Goal: Task Accomplishment & Management: Use online tool/utility

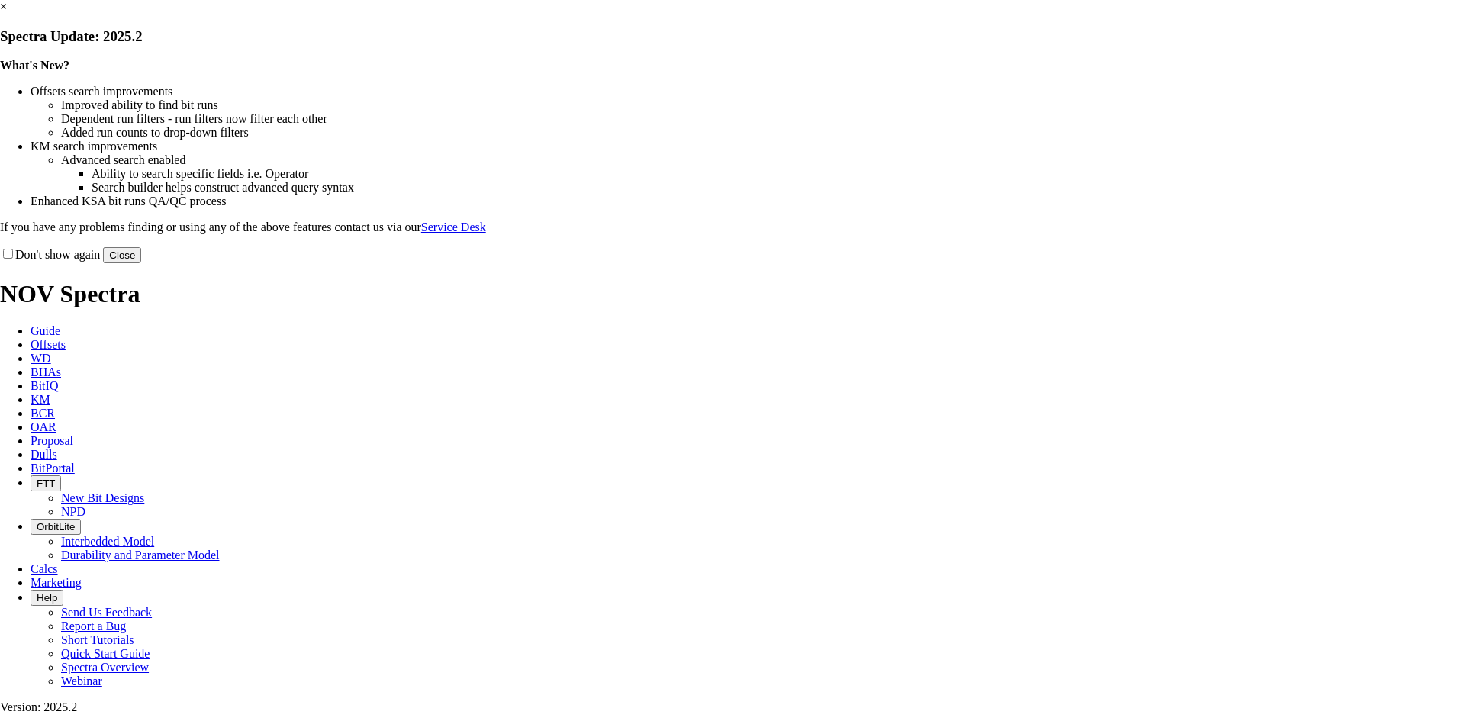
click at [7, 13] on link "×" at bounding box center [3, 6] width 7 height 13
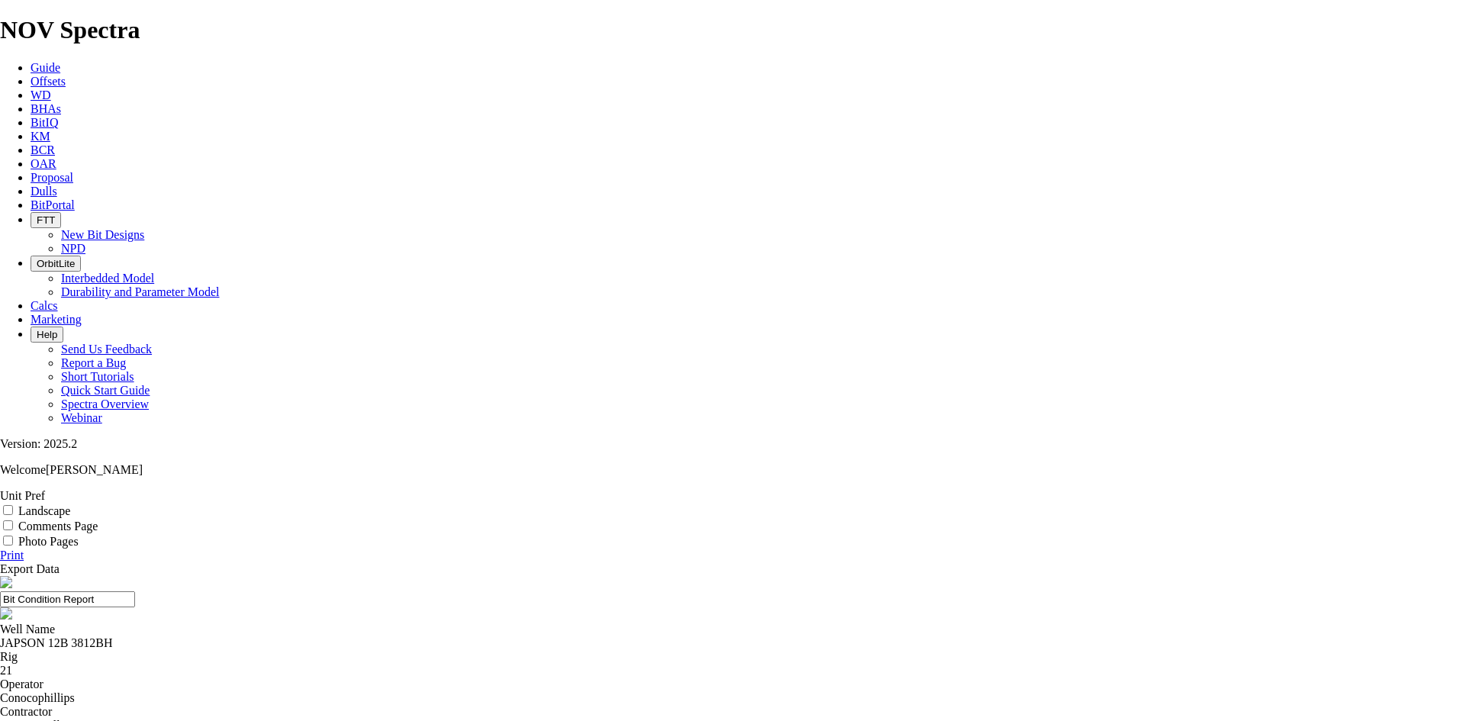
copy div "A321022"
click at [546, 636] on div "JAPSON 12B 3812BH" at bounding box center [732, 643] width 1465 height 14
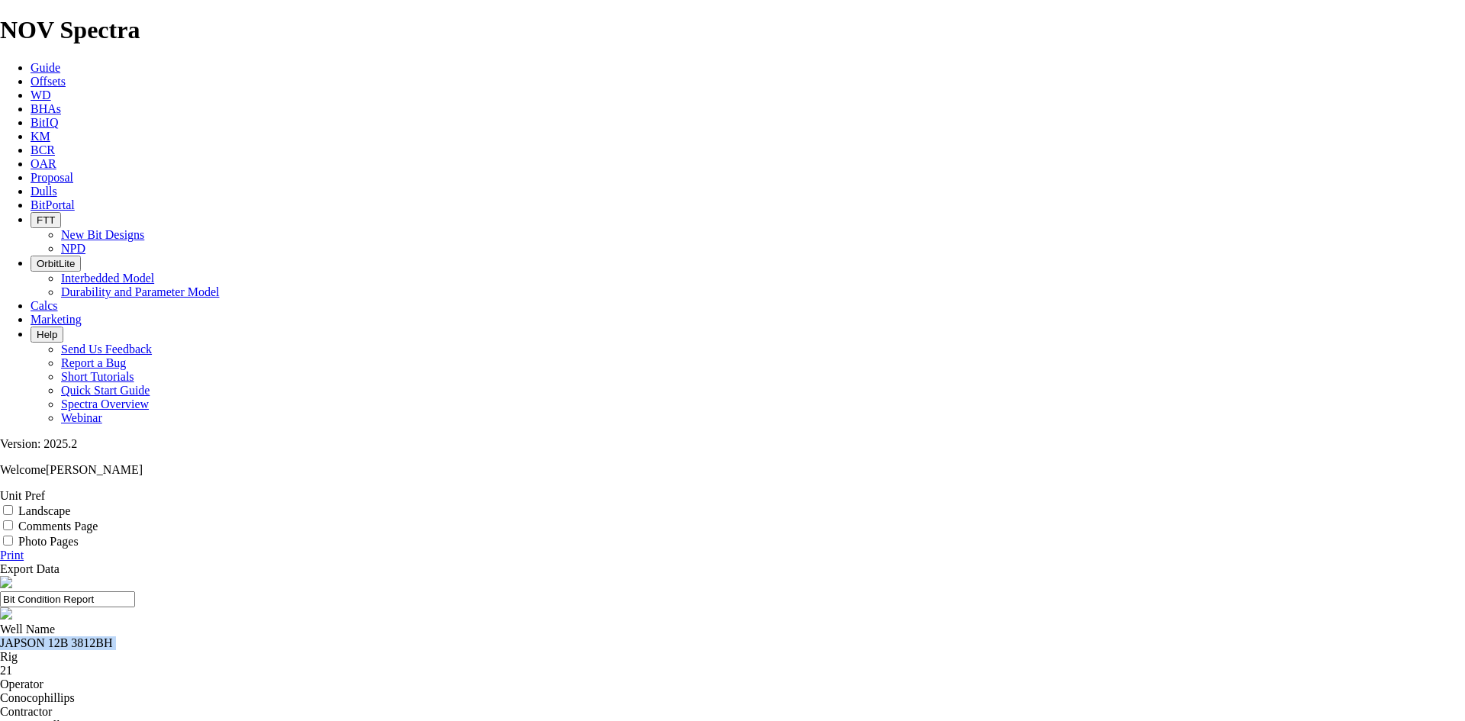
click at [546, 636] on div "JAPSON 12B 3812BH" at bounding box center [732, 643] width 1465 height 14
copy div "JAPSON 12B 3812BH"
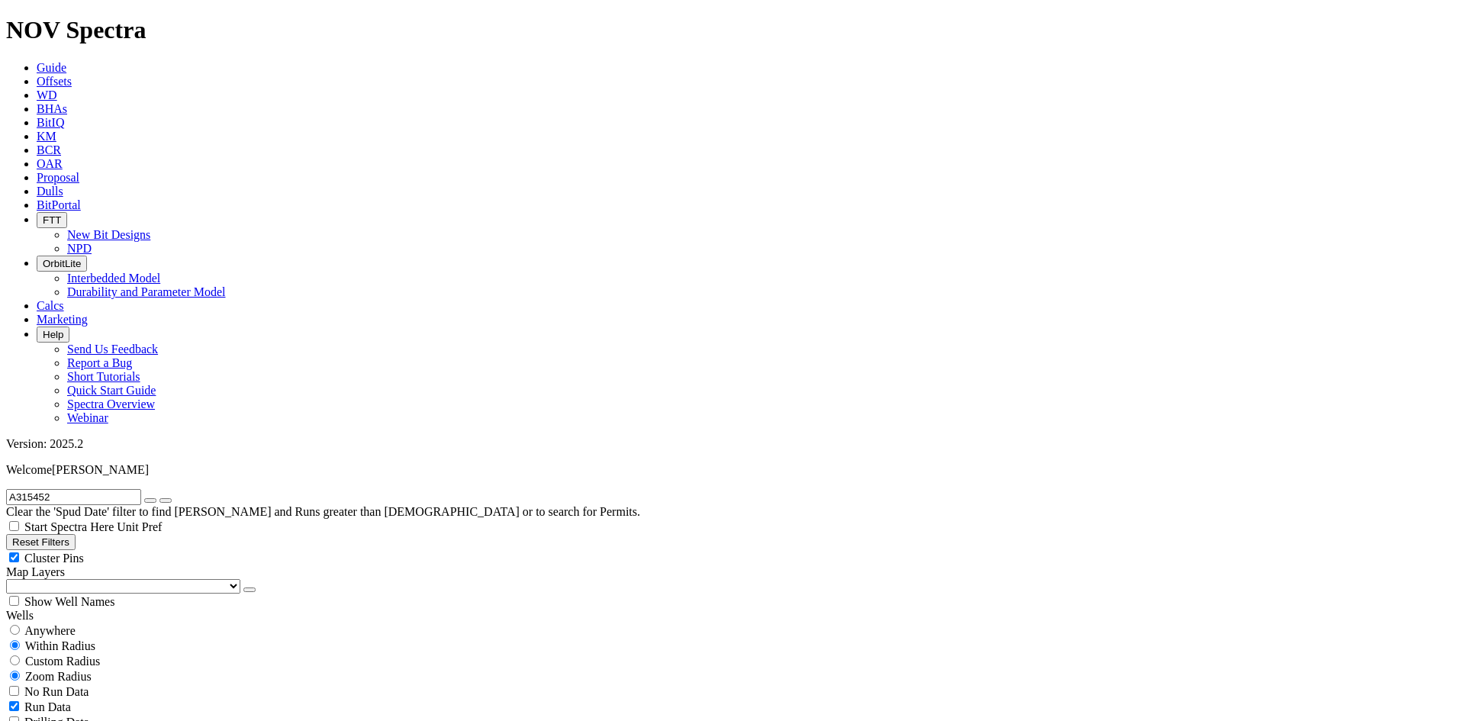
scroll to position [381, 0]
click at [150, 500] on icon "button" at bounding box center [150, 500] width 0 height 0
click at [141, 489] on input "text" at bounding box center [73, 497] width 135 height 16
paste input "A321022"
type input "A321022"
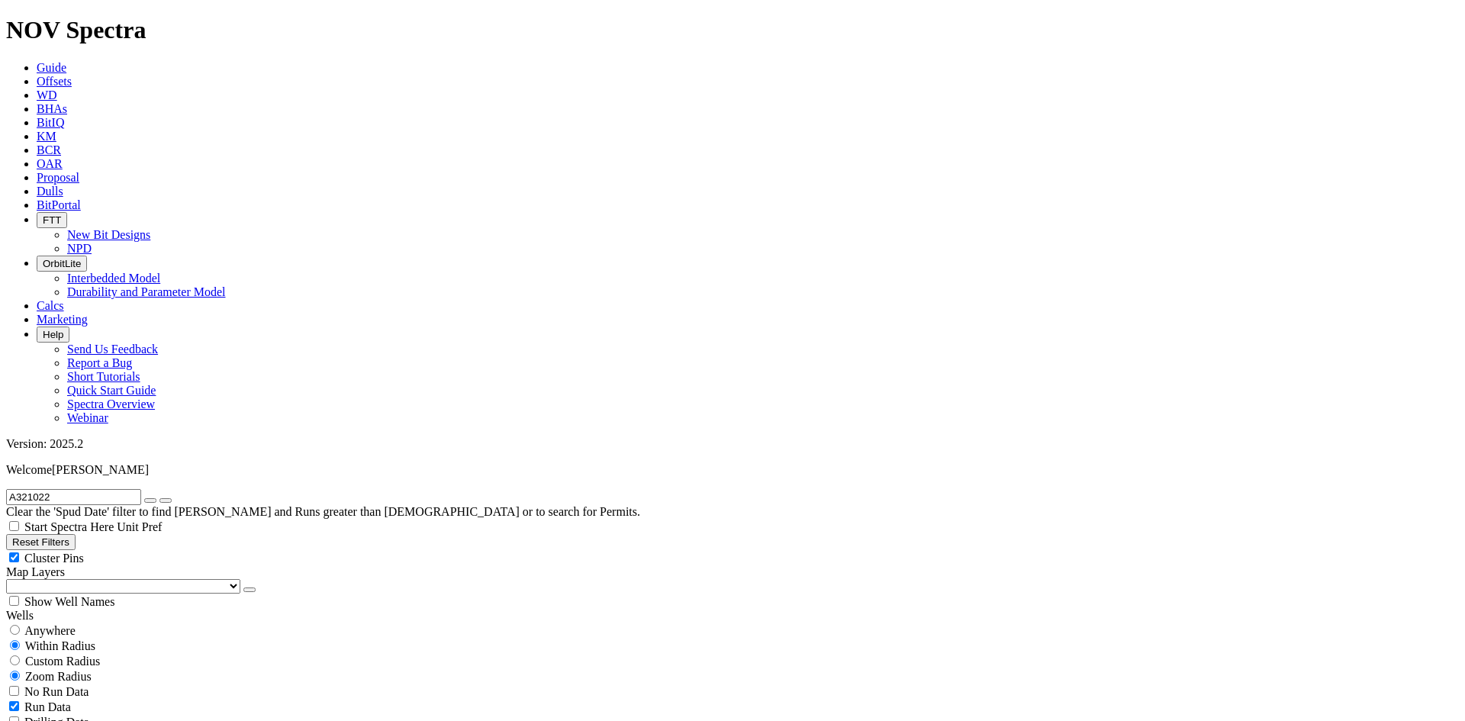
click at [37, 579] on select "US Counties Alberta, CA Townships British Columbia, CA Townships British Columb…" at bounding box center [123, 586] width 234 height 14
click at [11, 579] on select "US Counties Alberta, CA Townships British Columbia, CA Townships British Columb…" at bounding box center [123, 586] width 234 height 14
click at [150, 500] on icon "button" at bounding box center [150, 500] width 0 height 0
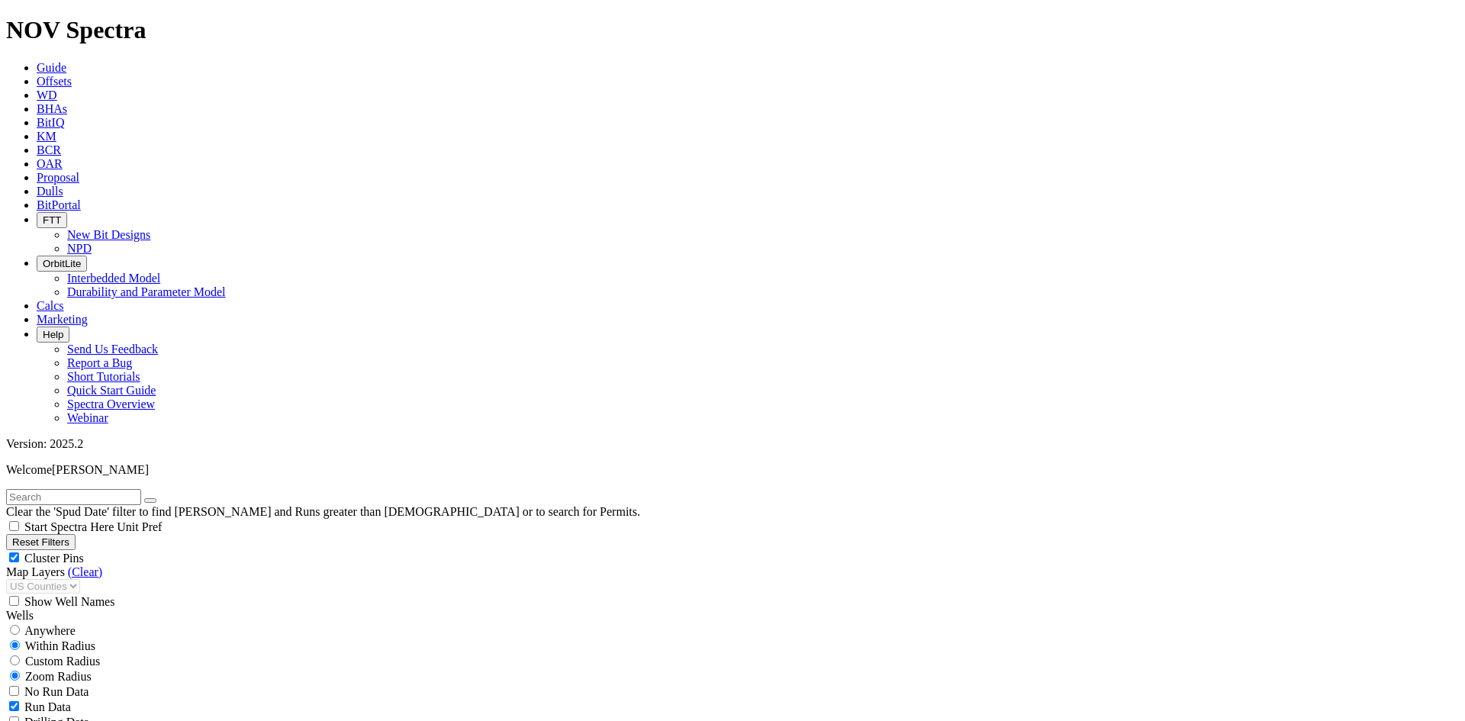
click at [20, 655] on input "radio" at bounding box center [15, 660] width 10 height 10
radio input "true"
radio input "false"
click at [114, 683] on input "number" at bounding box center [73, 691] width 135 height 16
type input "5"
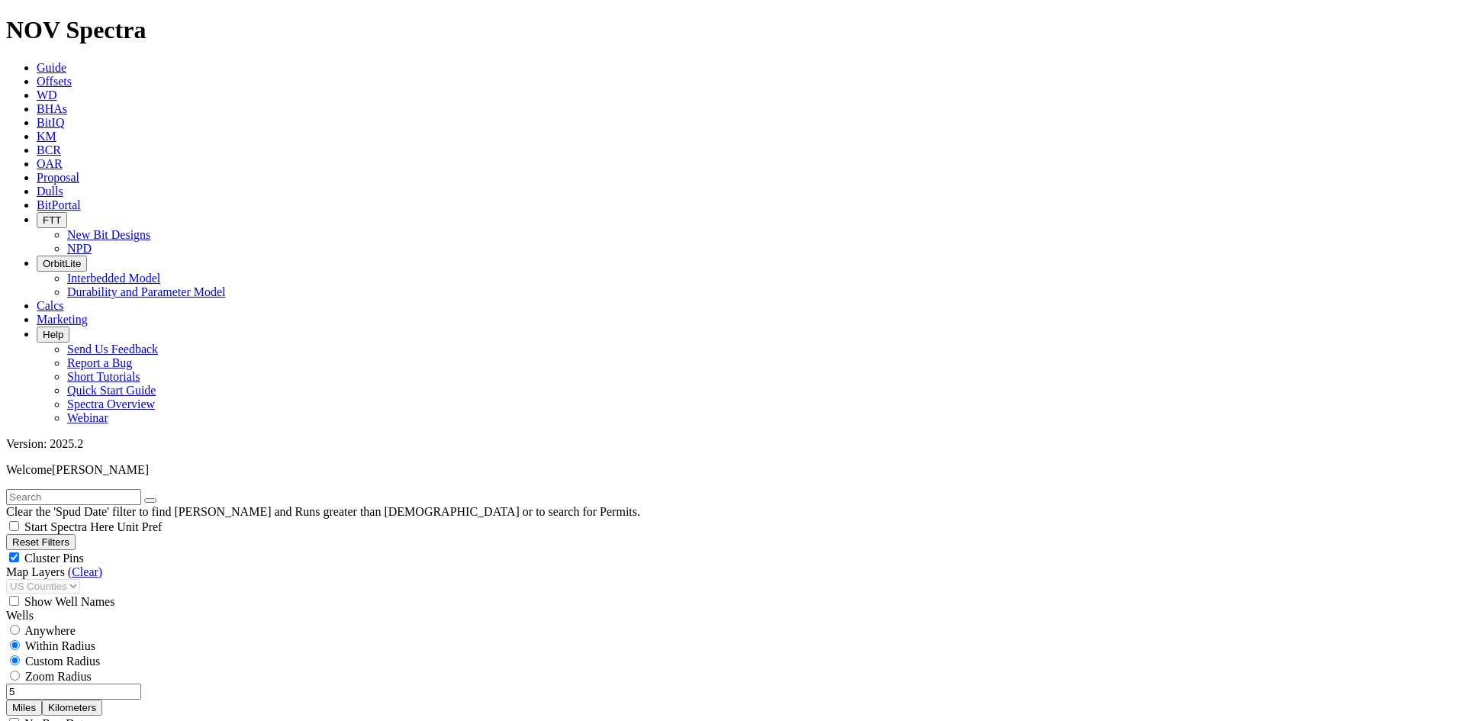
click at [42, 699] on button "Miles" at bounding box center [24, 707] width 36 height 16
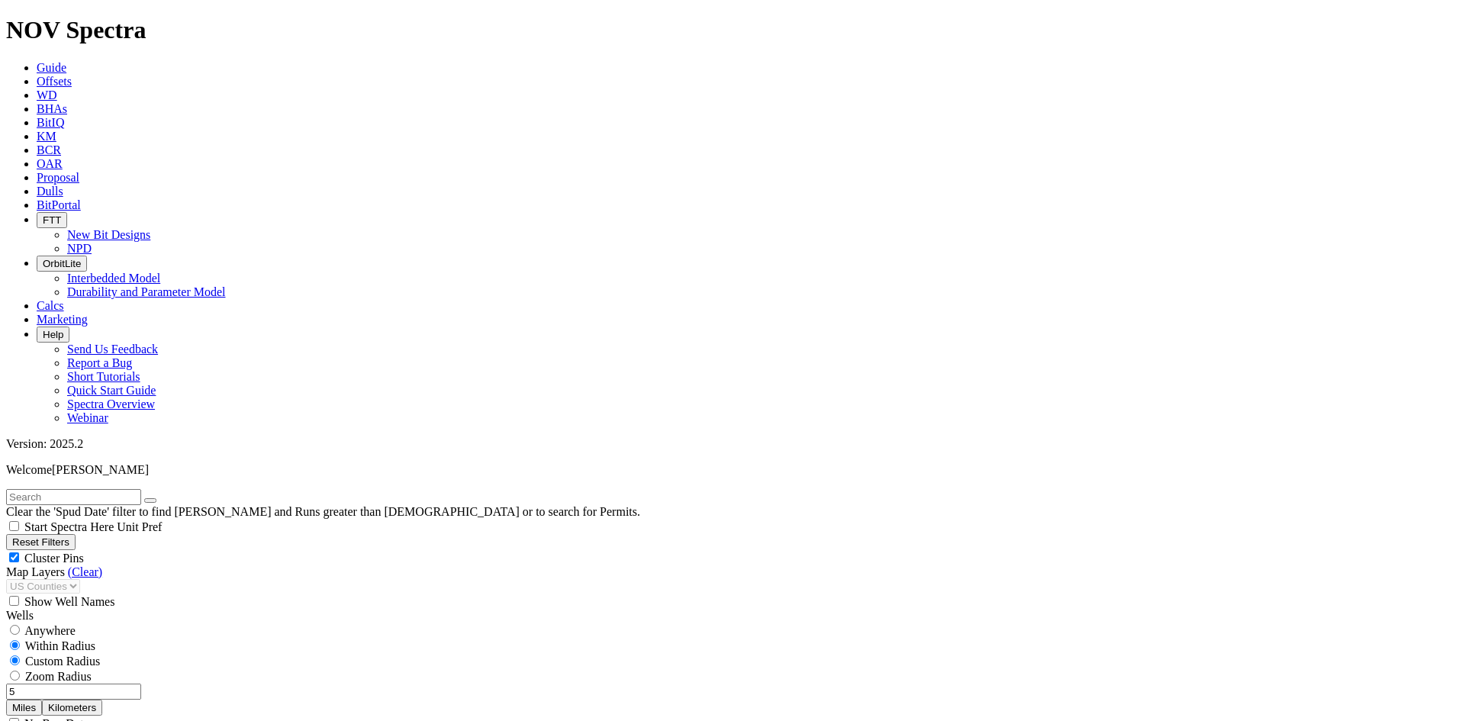
select select "? number:6.75 ?"
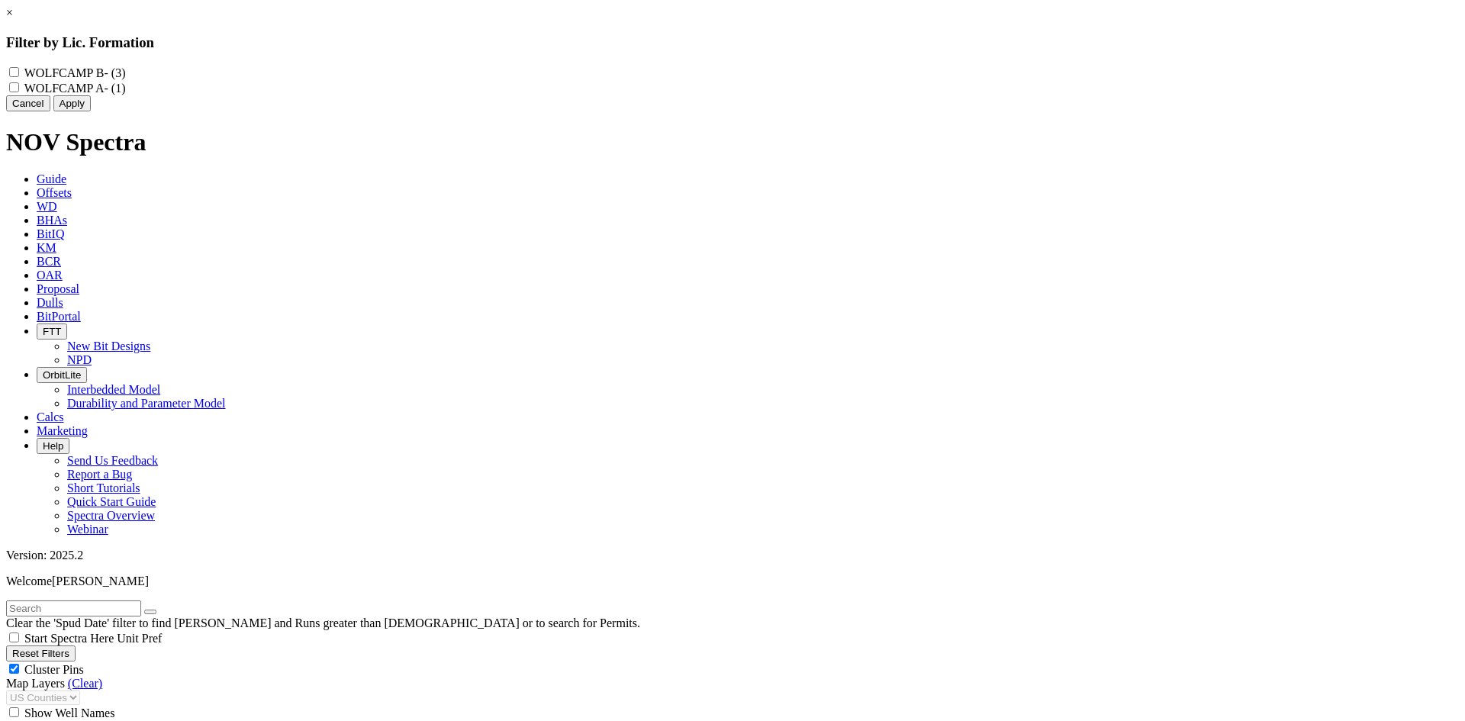
click at [13, 19] on link "×" at bounding box center [9, 12] width 7 height 13
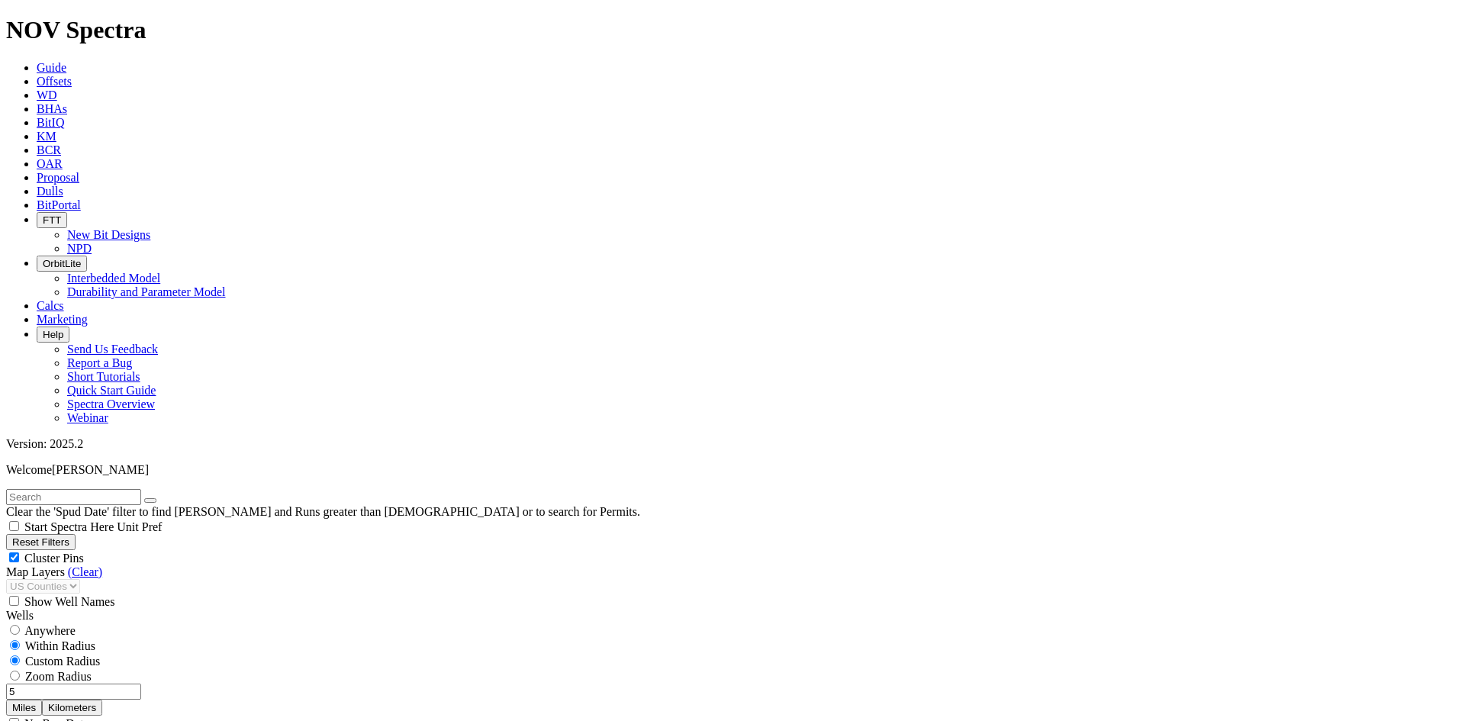
scroll to position [1220, 0]
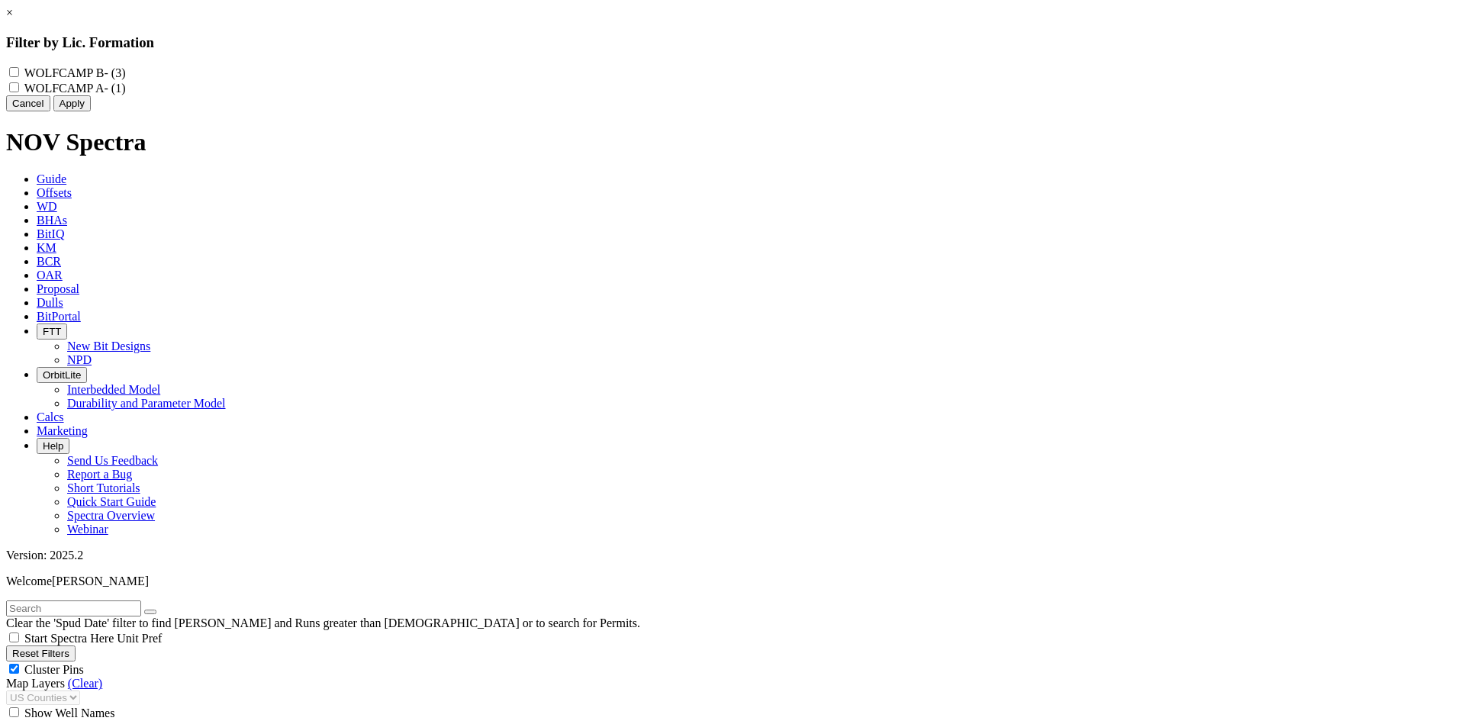
click at [19, 71] on B "WOLFCAMP B - (3)" at bounding box center [14, 72] width 10 height 10
checkbox B "true"
click at [91, 111] on button "Apply" at bounding box center [71, 103] width 37 height 16
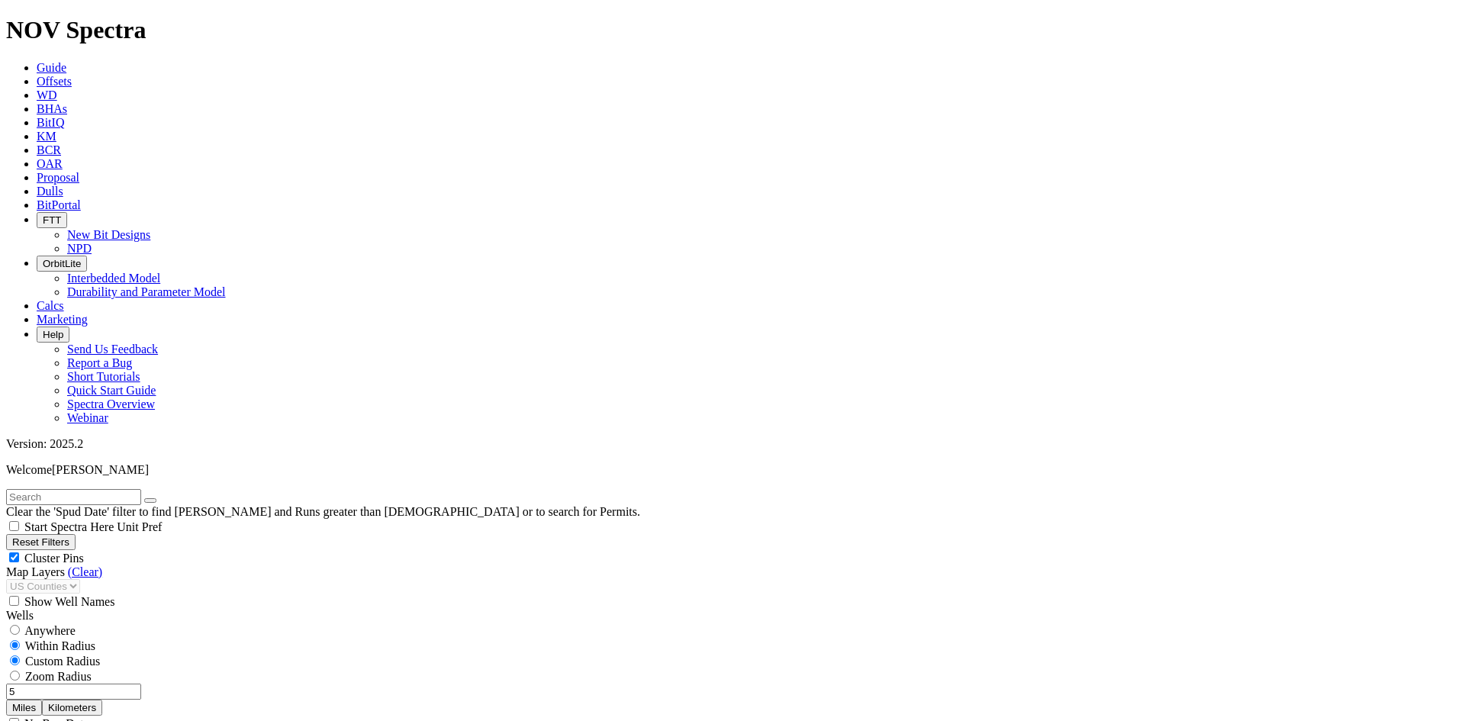
scroll to position [561, 0]
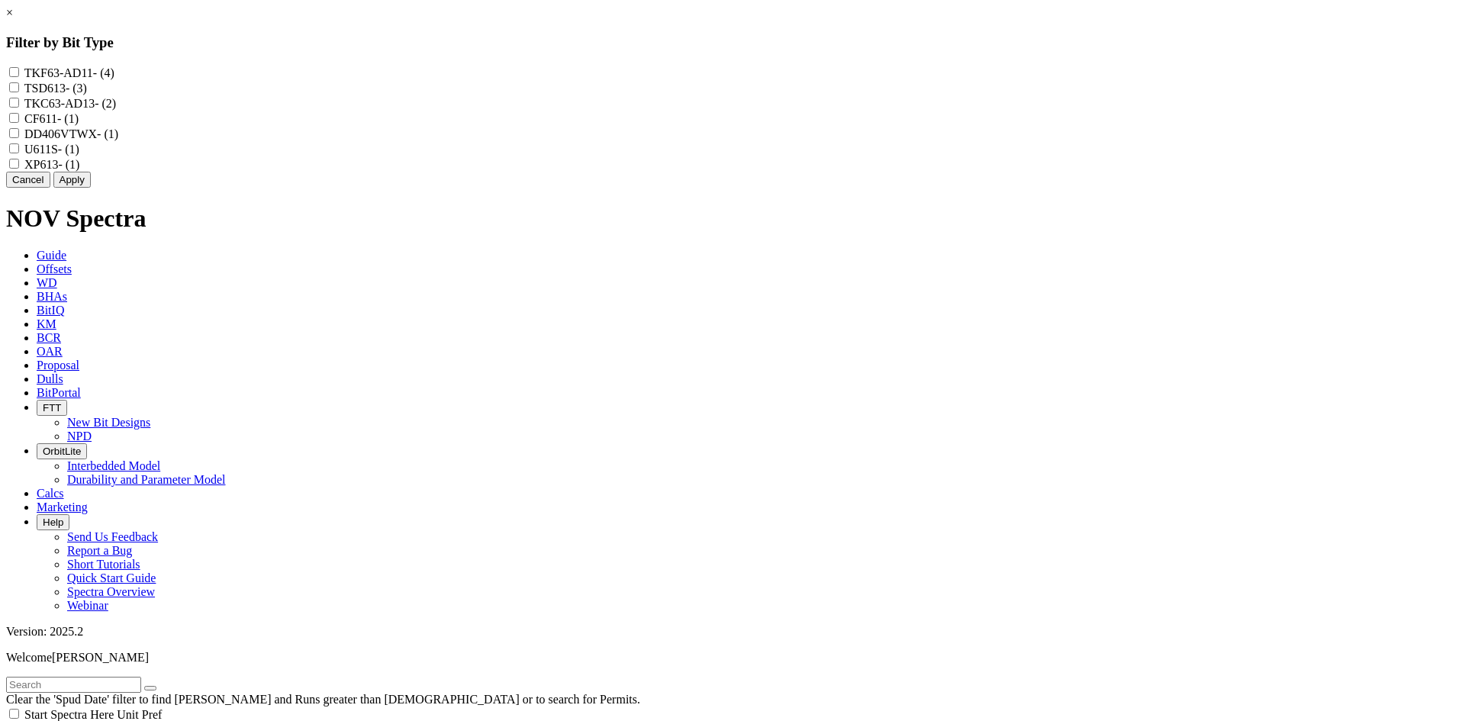
click at [19, 108] on input "TKC63-AD13 - (2)" at bounding box center [14, 103] width 10 height 10
checkbox input "true"
click at [91, 188] on button "Apply" at bounding box center [71, 180] width 37 height 16
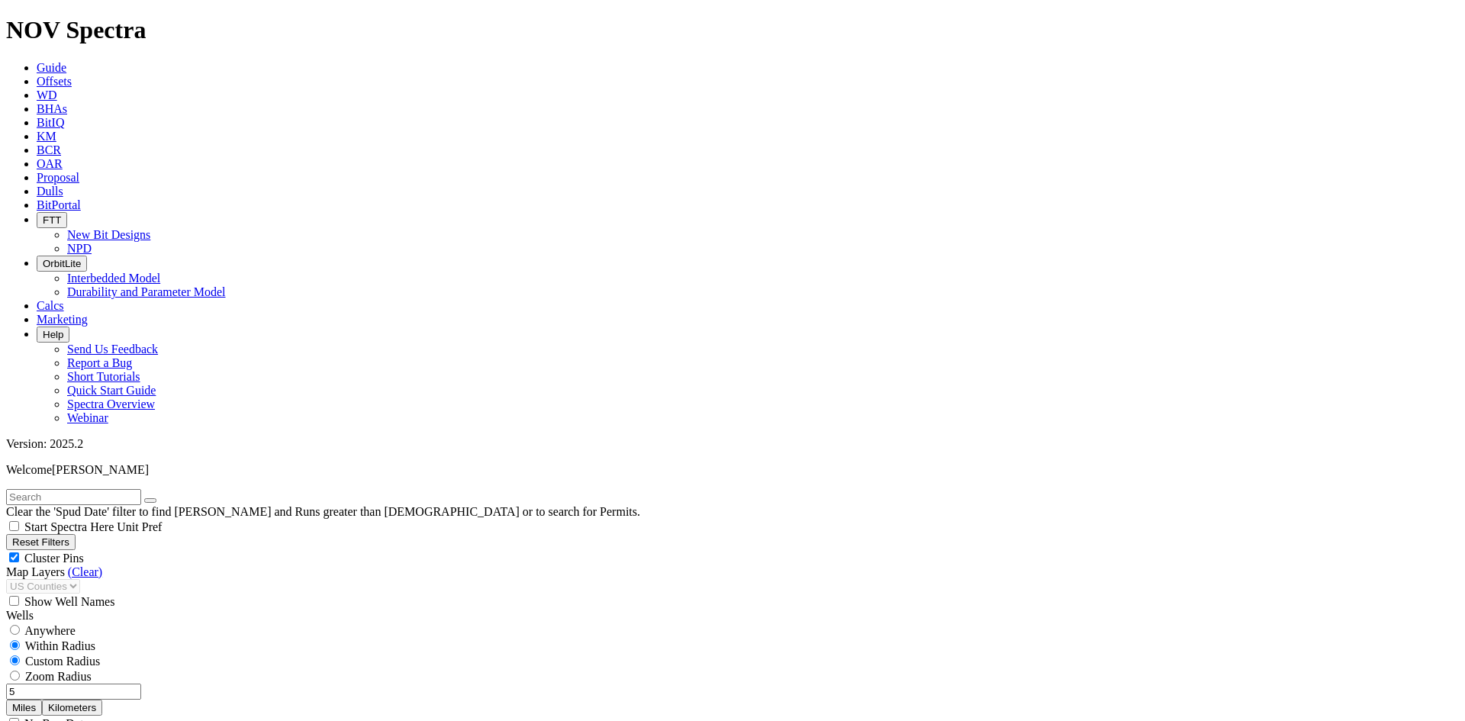
select select
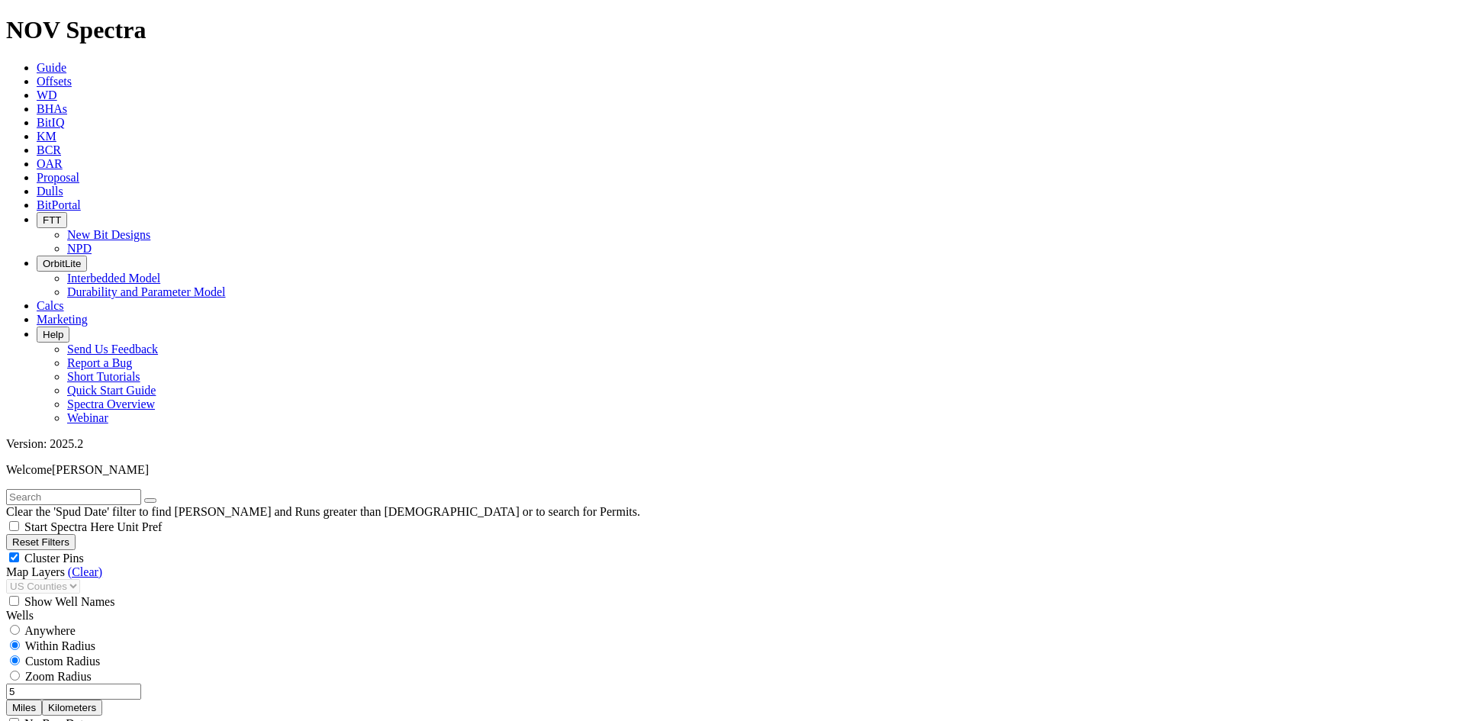
select select
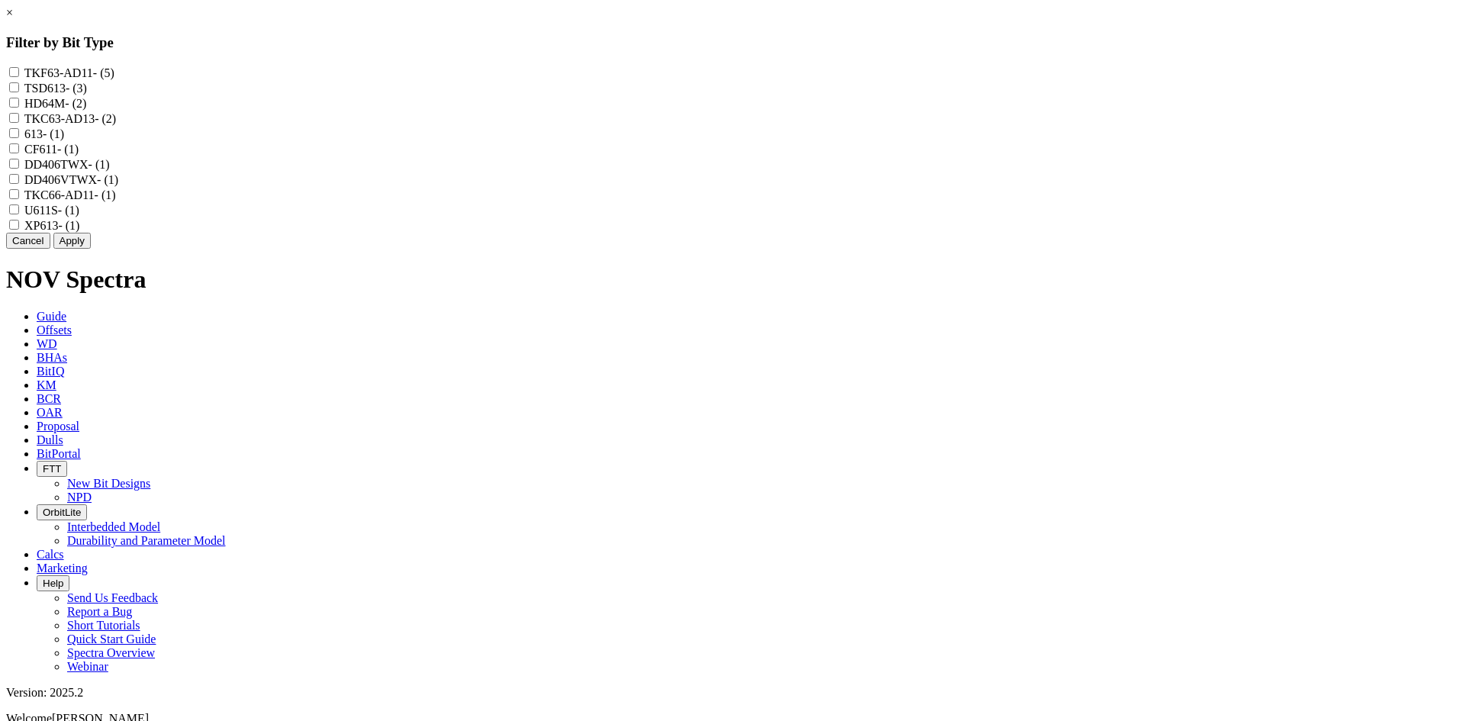
click at [19, 123] on input "TKC63-AD13 - (2)" at bounding box center [14, 118] width 10 height 10
checkbox input "true"
click at [19, 73] on input "TKF63-AD11 - (5)" at bounding box center [14, 72] width 10 height 10
checkbox input "true"
click at [19, 123] on input "TKC63-AD13 - (2)" at bounding box center [14, 118] width 10 height 10
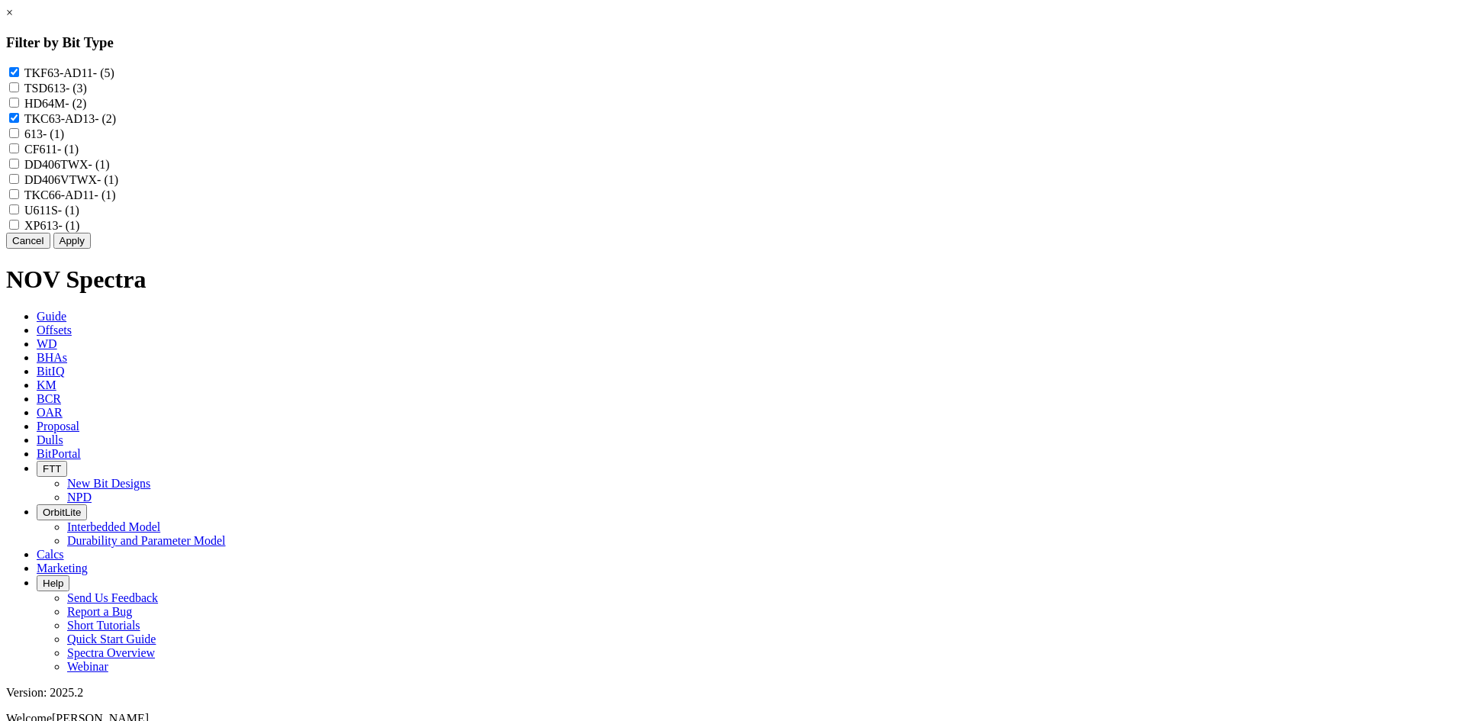
checkbox input "false"
click at [91, 249] on button "Apply" at bounding box center [71, 241] width 37 height 16
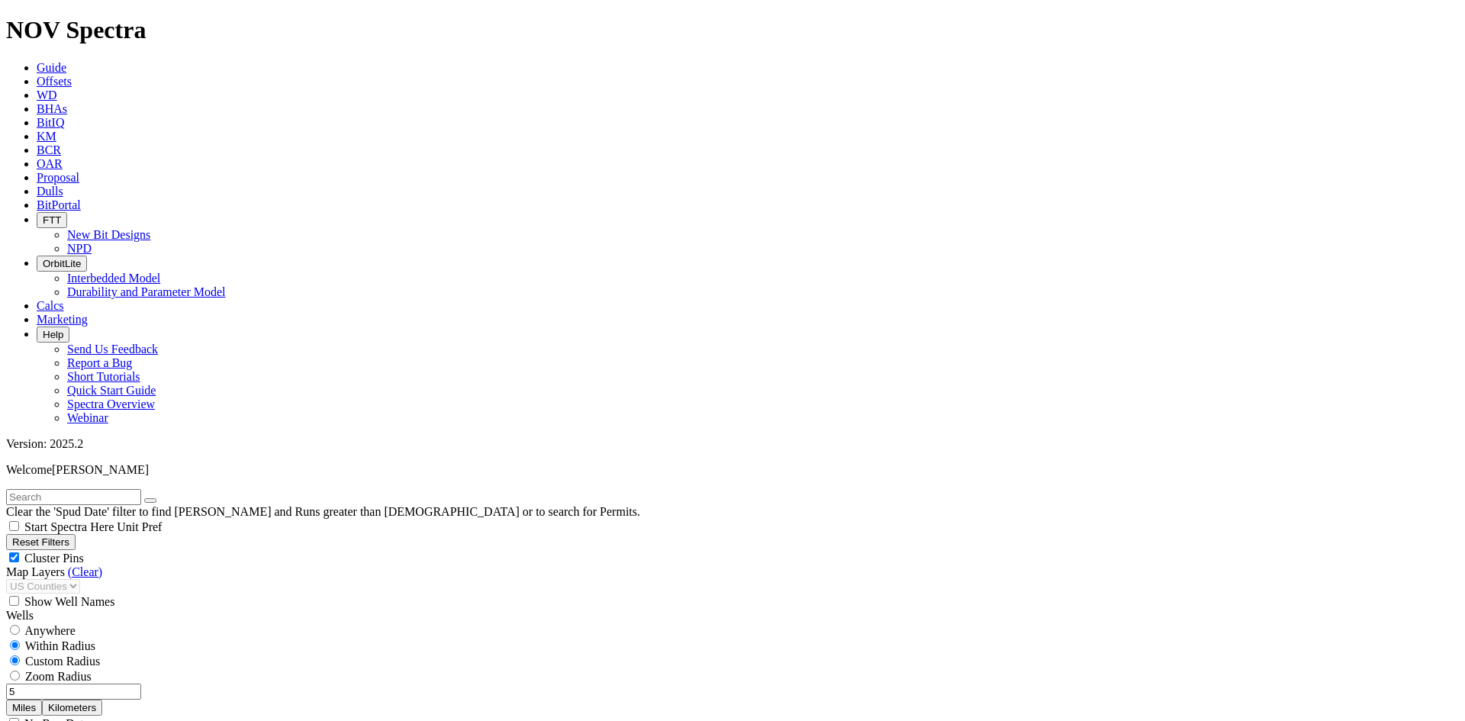
type input "5000"
